Goal: Navigation & Orientation: Find specific page/section

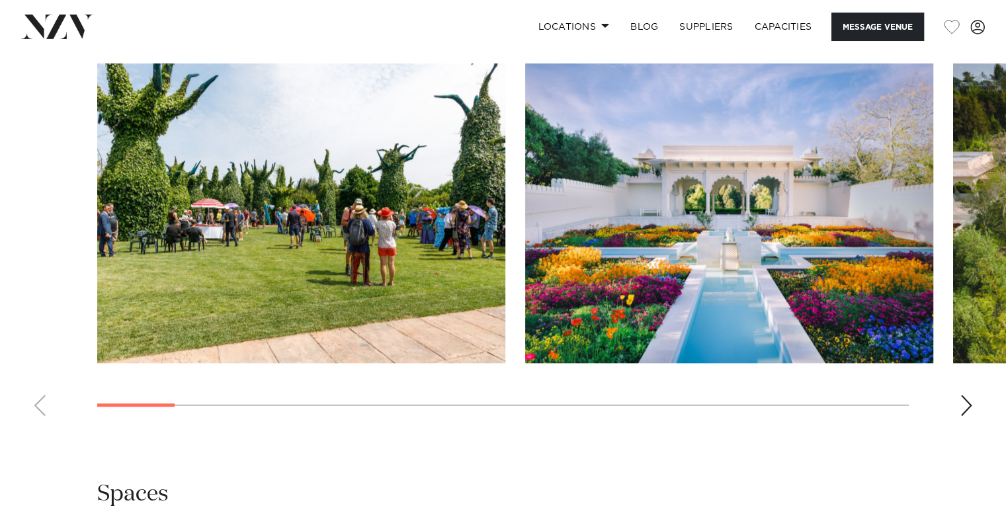
scroll to position [1223, 0]
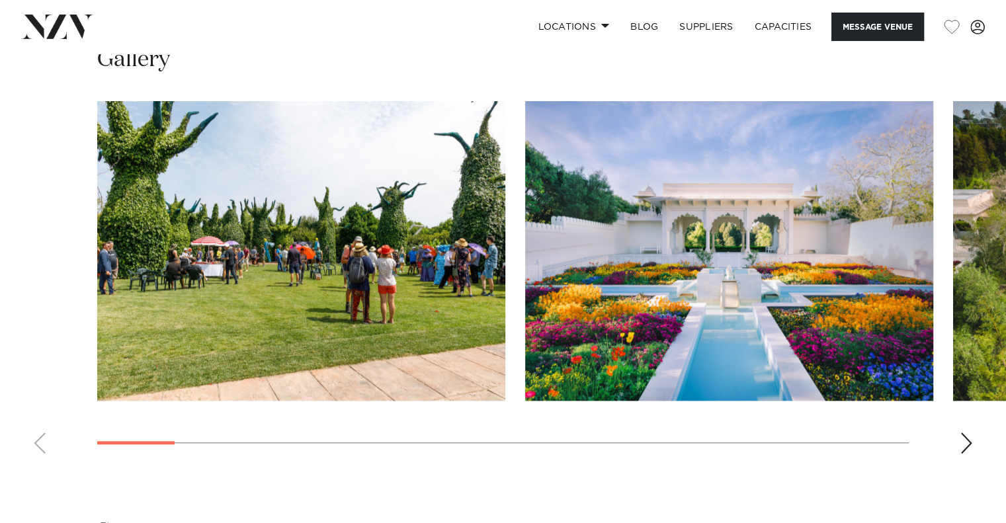
click at [800, 270] on img "2 / 20" at bounding box center [729, 250] width 408 height 299
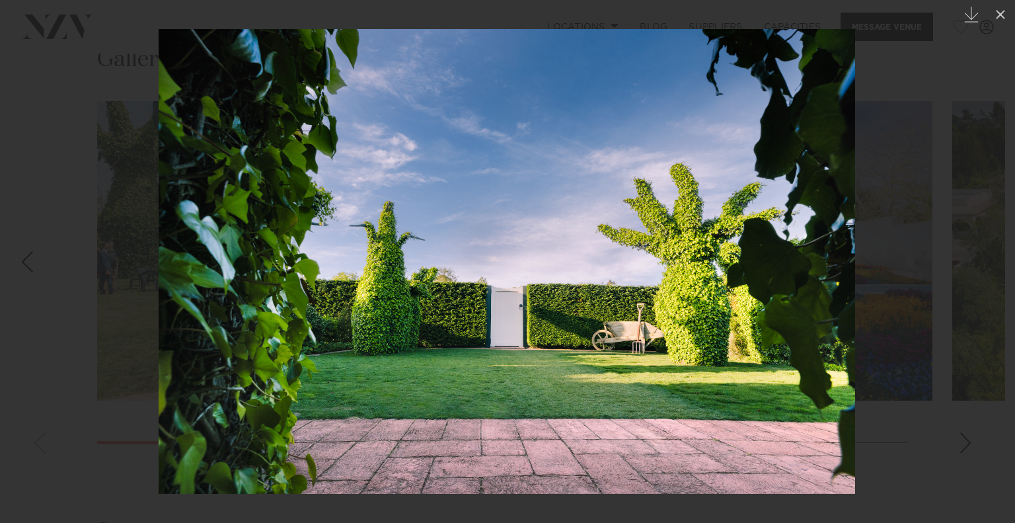
click at [106, 179] on div at bounding box center [507, 261] width 1015 height 523
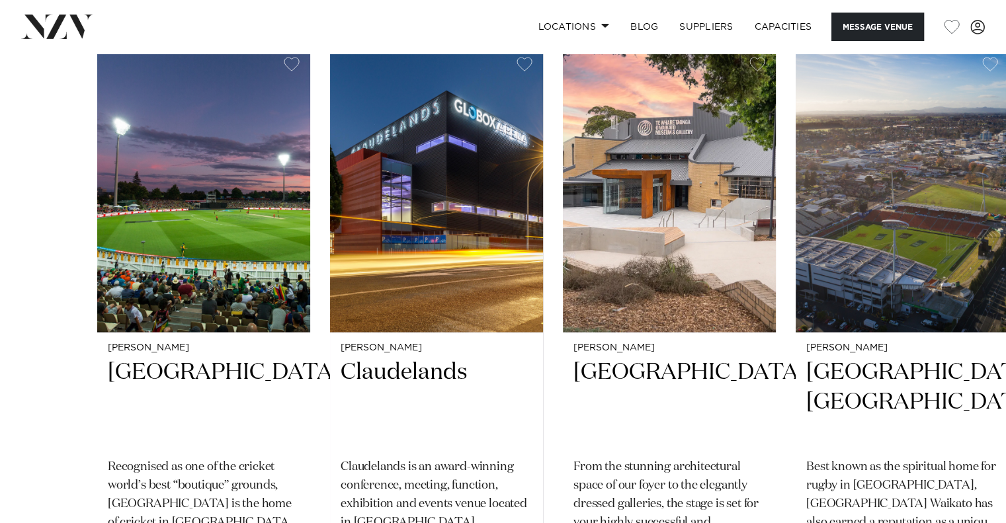
scroll to position [2059, 0]
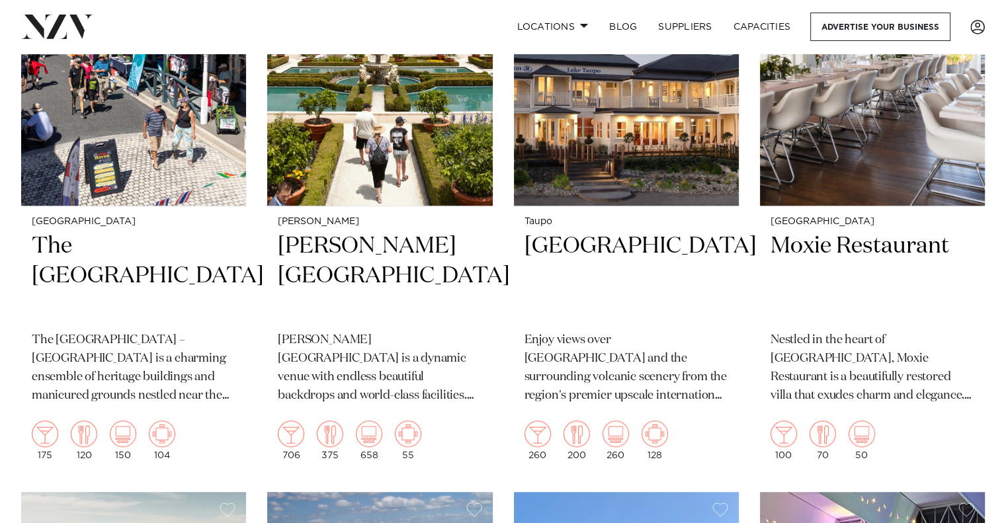
scroll to position [1029, 0]
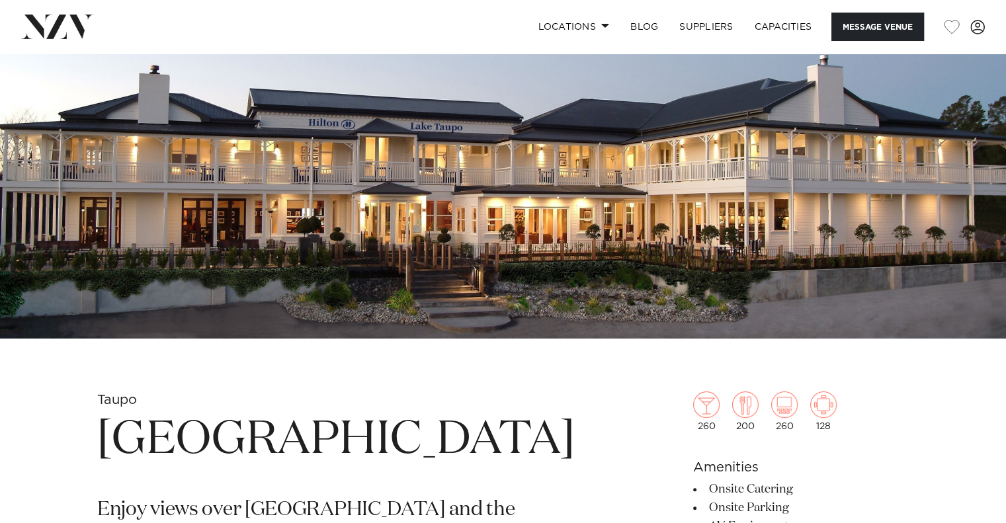
scroll to position [182, 0]
